Goal: Check status: Check status

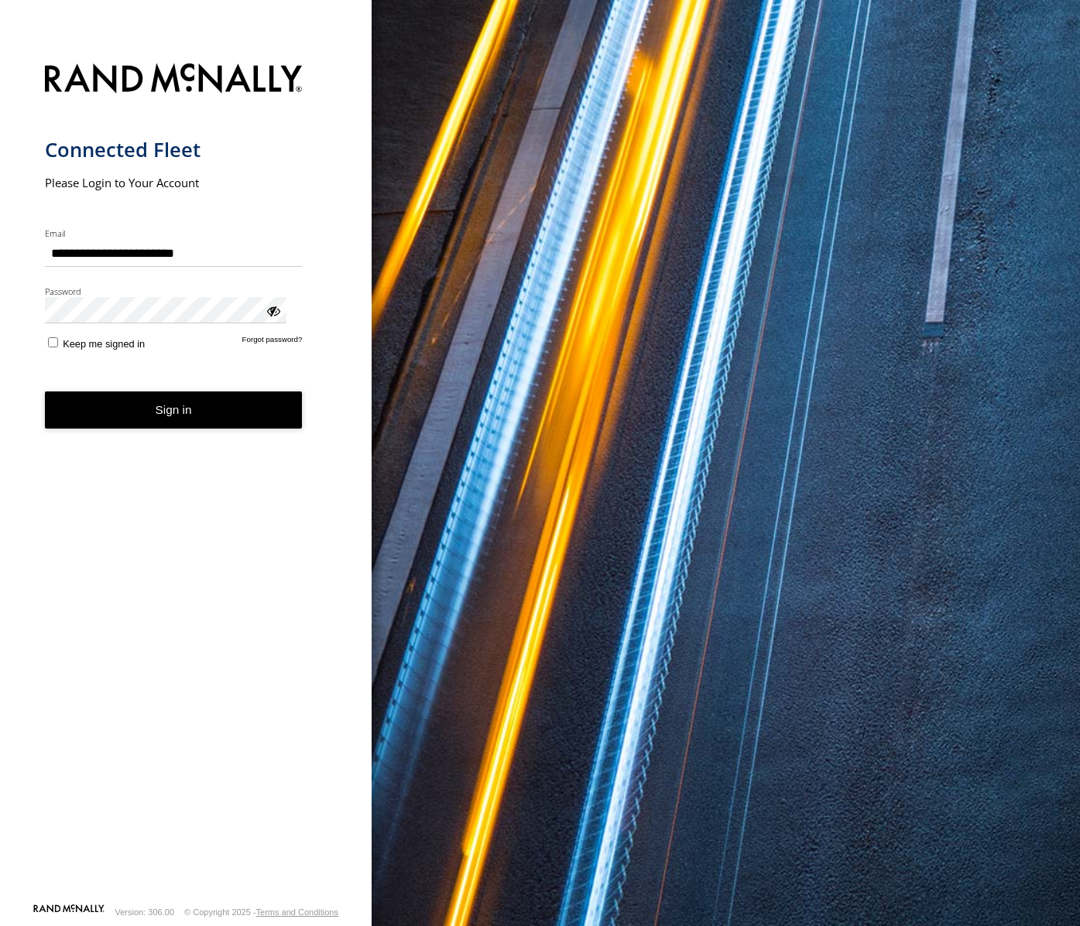
drag, startPoint x: 118, startPoint y: 388, endPoint x: 118, endPoint y: 379, distance: 8.5
click at [118, 392] on button "Sign in" at bounding box center [174, 411] width 258 height 38
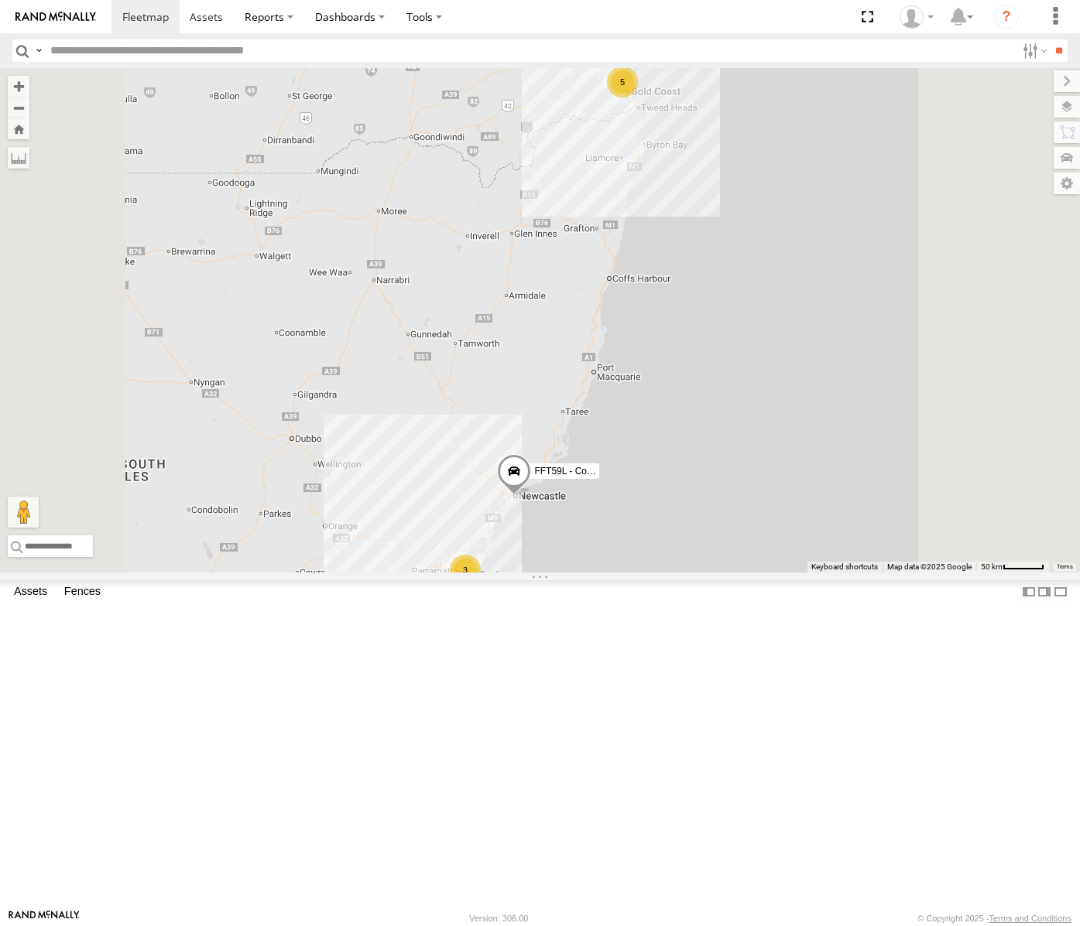
click at [0, 0] on div "[PERSON_NAME] - Yellow [GEOGRAPHIC_DATA]" at bounding box center [0, 0] width 0 height 0
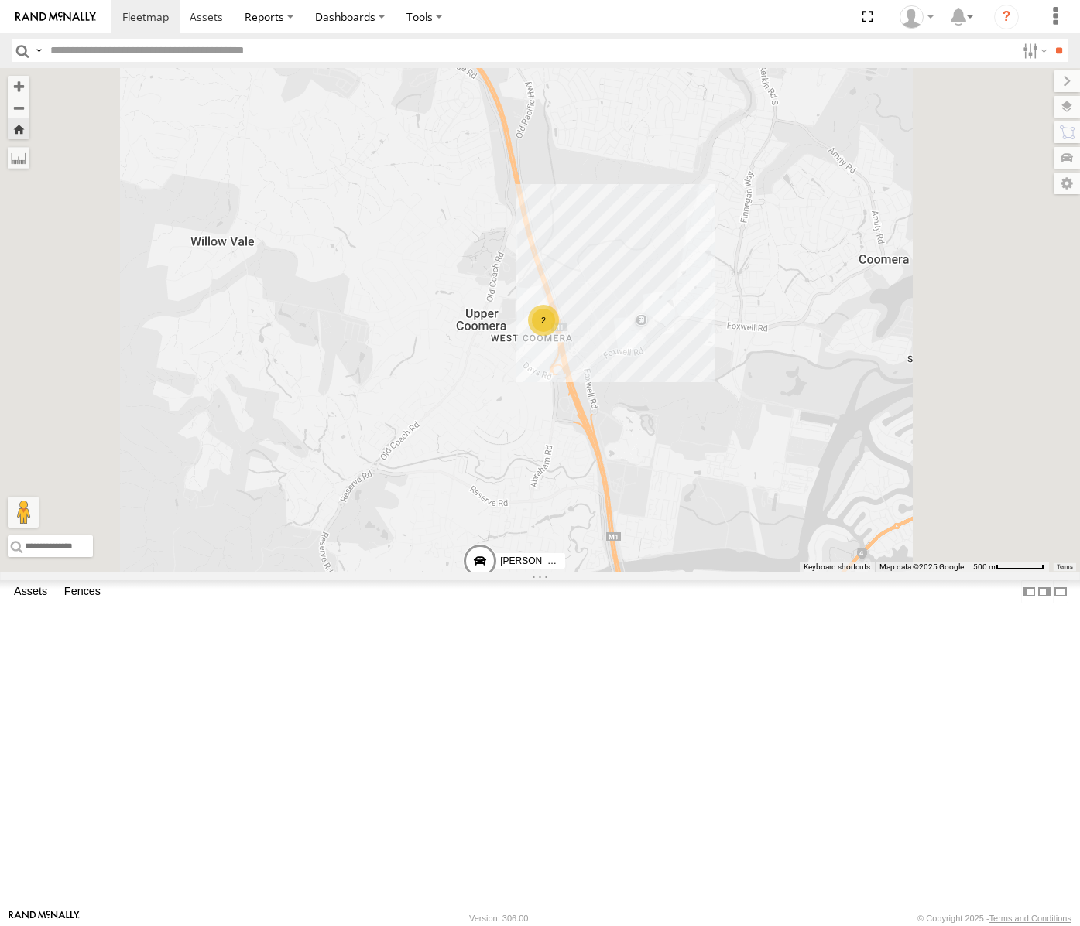
click at [0, 0] on div "[PERSON_NAME] - Yellow [GEOGRAPHIC_DATA]" at bounding box center [0, 0] width 0 height 0
